Goal: Information Seeking & Learning: Learn about a topic

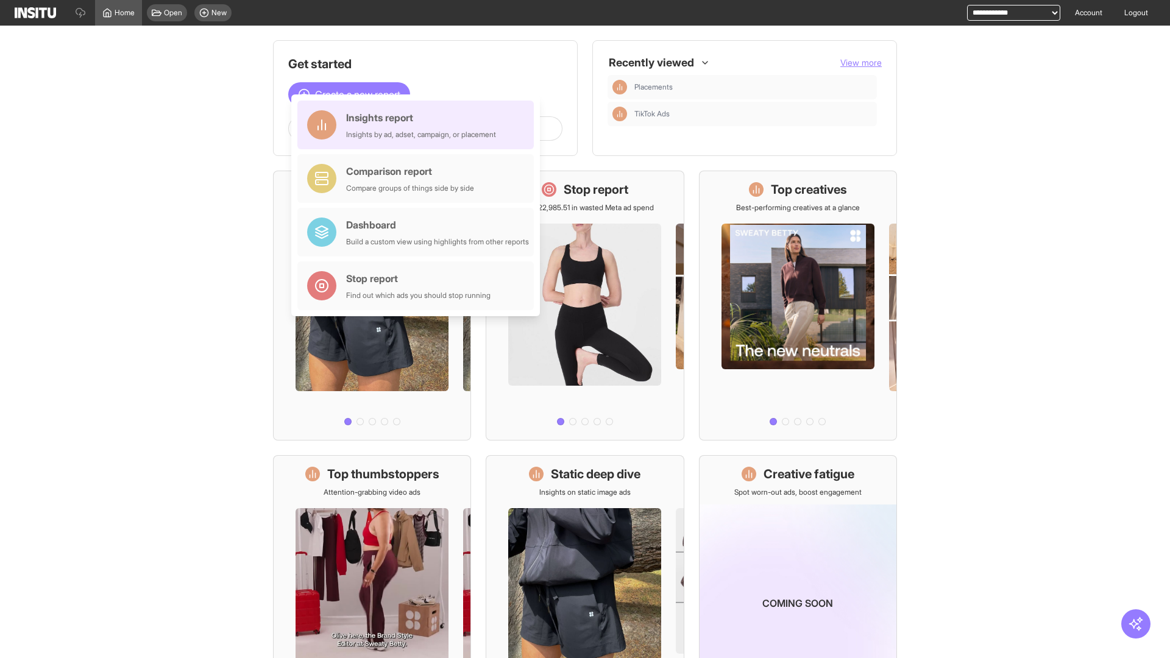
click at [419, 125] on div "Insights report Insights by ad, adset, campaign, or placement" at bounding box center [421, 124] width 150 height 29
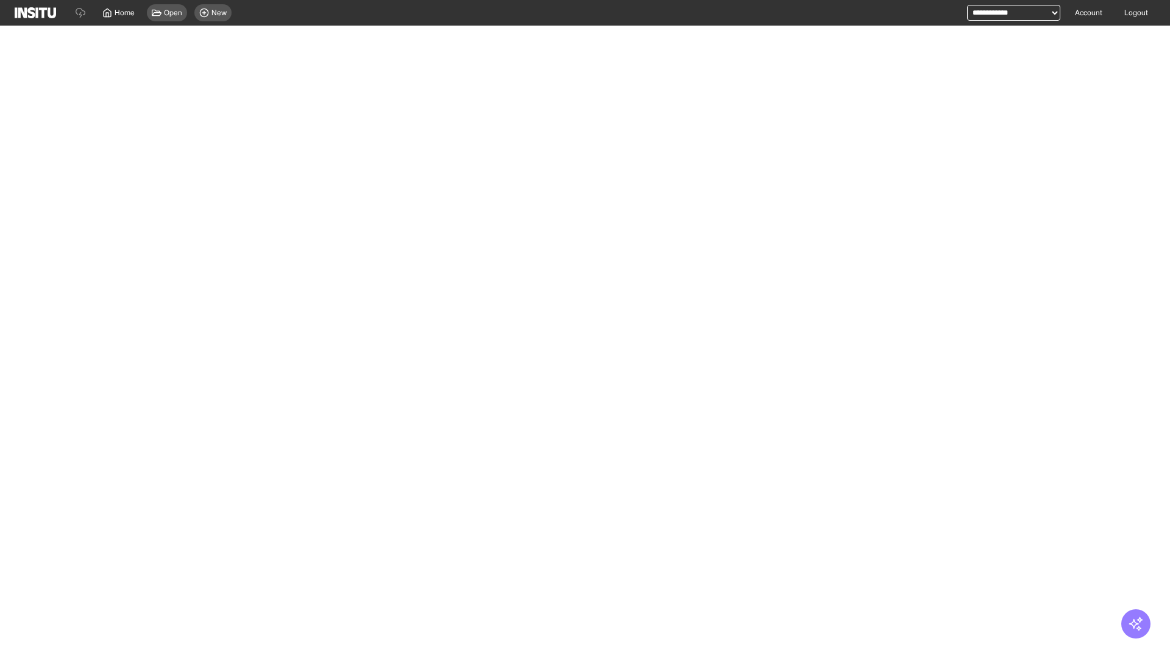
select select "**"
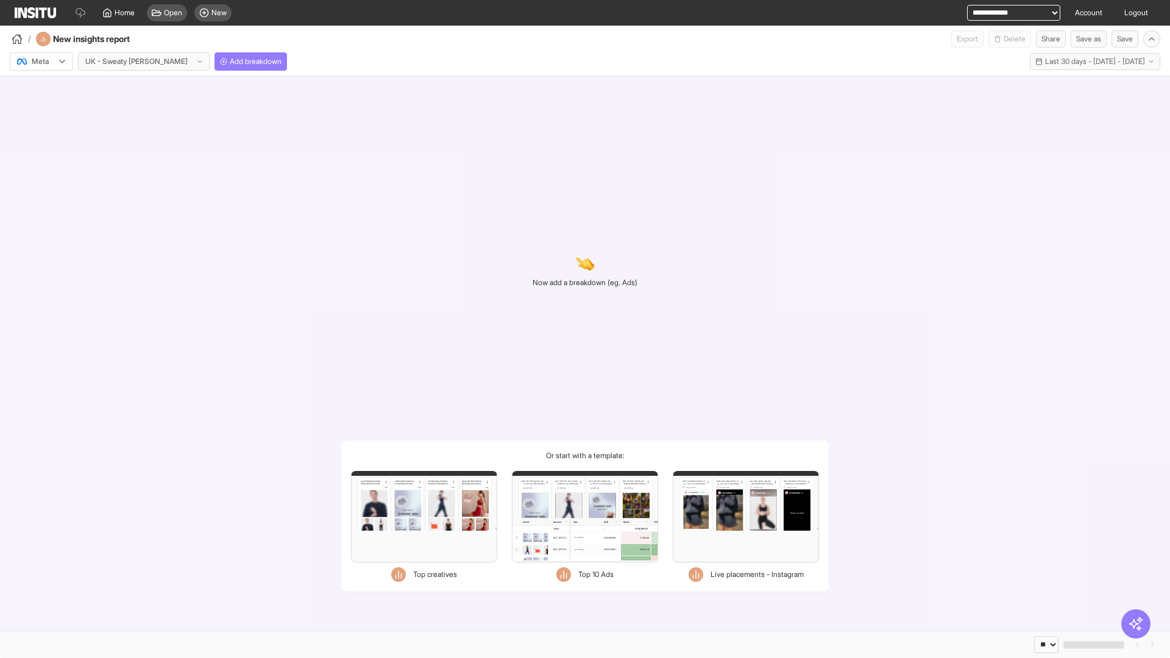
click at [41, 62] on div at bounding box center [33, 61] width 34 height 12
click at [44, 108] on span "TikTok" at bounding box center [42, 108] width 21 height 11
